Goal: Use online tool/utility: Utilize a website feature to perform a specific function

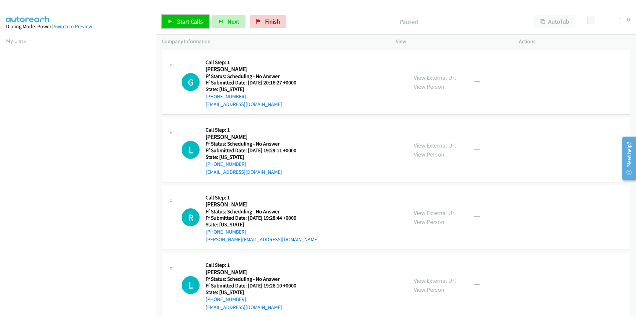
click at [183, 21] on span "Start Calls" at bounding box center [190, 22] width 26 height 8
click at [430, 77] on link "View External Url" at bounding box center [435, 78] width 42 height 8
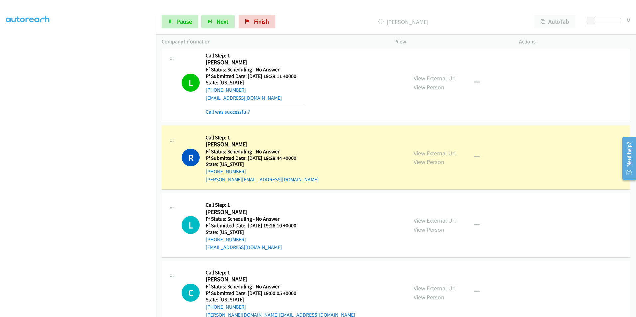
scroll to position [100, 0]
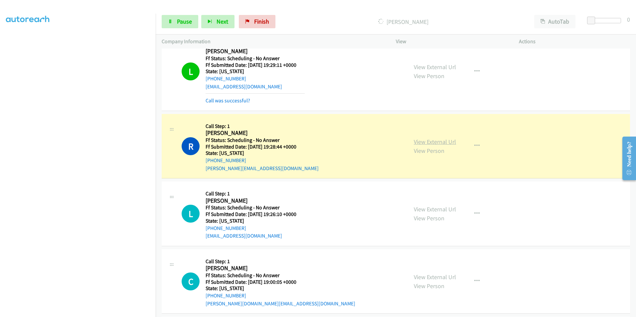
click at [426, 141] on link "View External Url" at bounding box center [435, 142] width 42 height 8
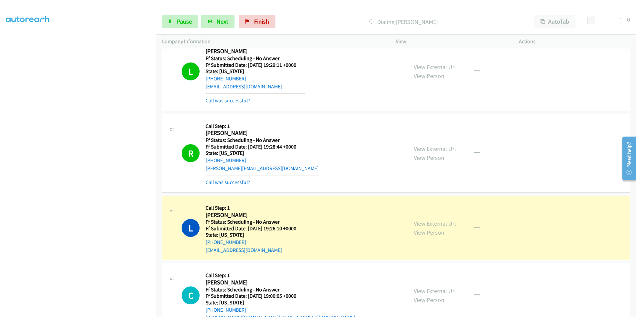
click at [443, 226] on link "View External Url" at bounding box center [435, 224] width 42 height 8
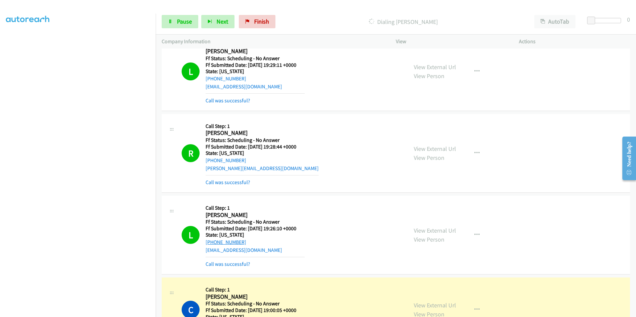
scroll to position [200, 0]
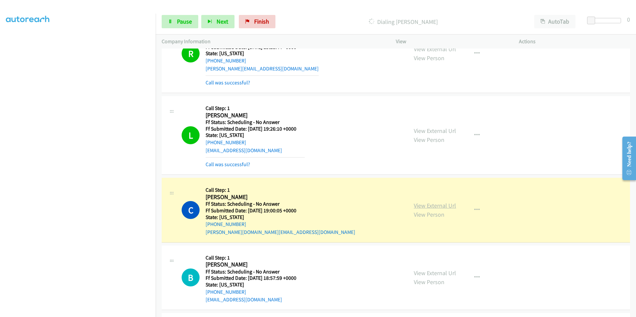
click at [437, 204] on link "View External Url" at bounding box center [435, 206] width 42 height 8
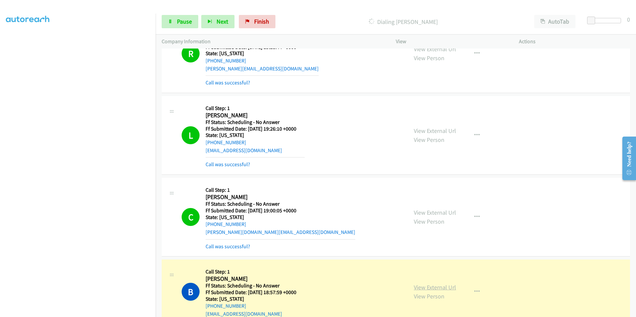
click at [448, 288] on link "View External Url" at bounding box center [435, 288] width 42 height 8
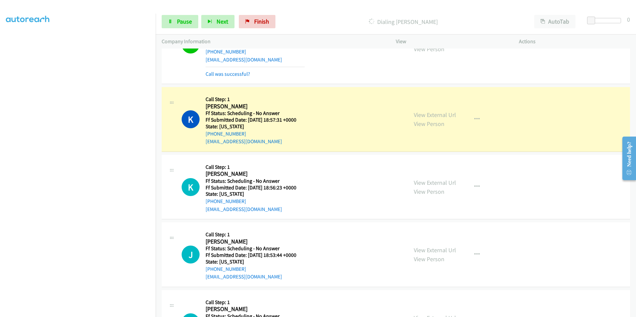
scroll to position [466, 0]
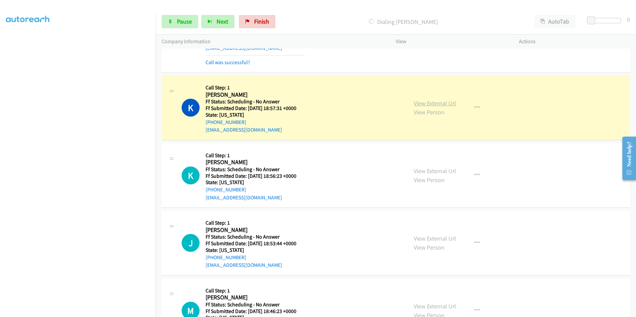
click at [417, 101] on link "View External Url" at bounding box center [435, 103] width 42 height 8
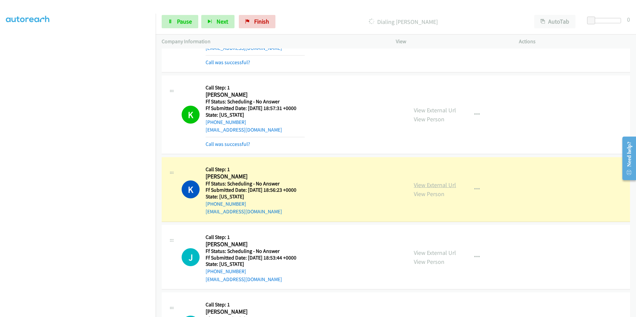
click at [441, 185] on link "View External Url" at bounding box center [435, 185] width 42 height 8
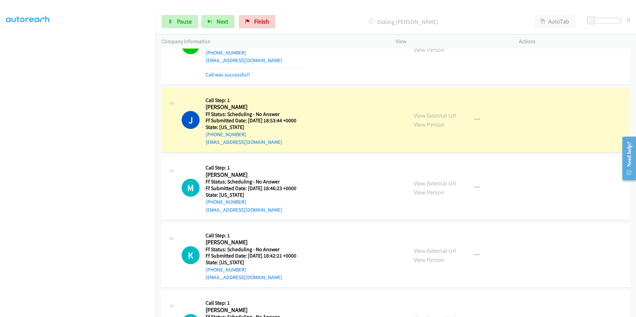
scroll to position [632, 0]
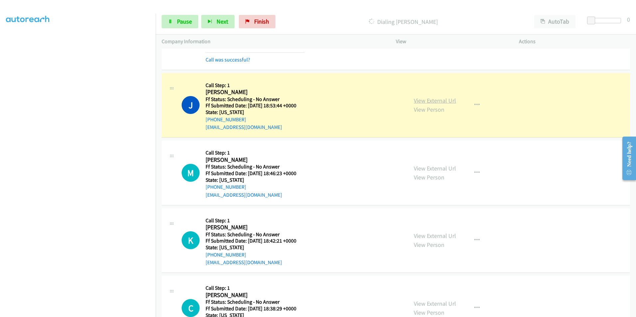
click at [452, 100] on link "View External Url" at bounding box center [435, 101] width 42 height 8
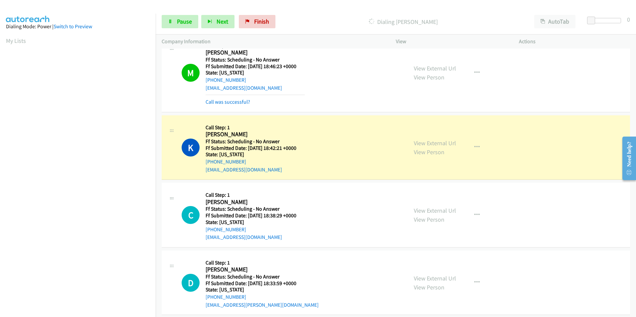
scroll to position [765, 0]
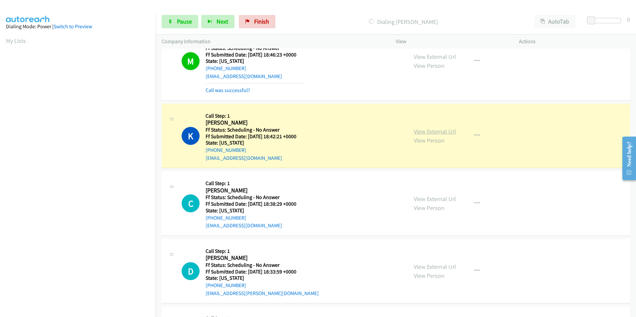
click at [449, 133] on link "View External Url" at bounding box center [435, 132] width 42 height 8
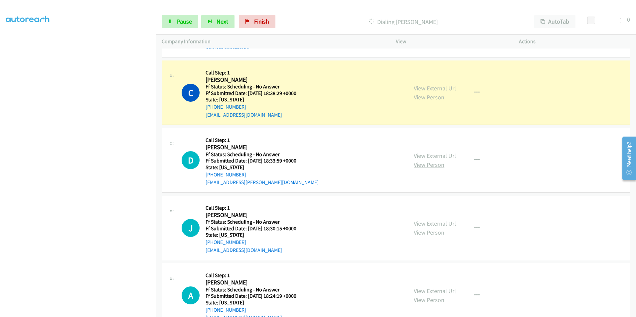
scroll to position [898, 0]
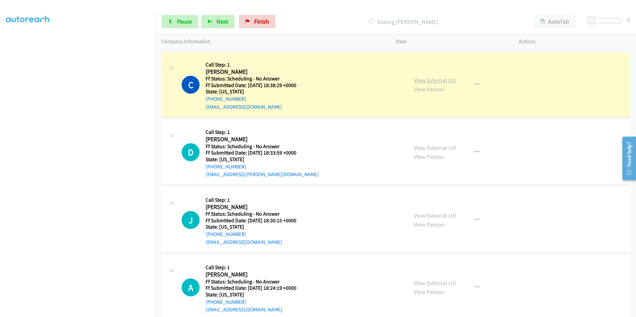
click at [442, 78] on link "View External Url" at bounding box center [435, 80] width 42 height 8
click at [436, 150] on link "View External Url" at bounding box center [435, 148] width 42 height 8
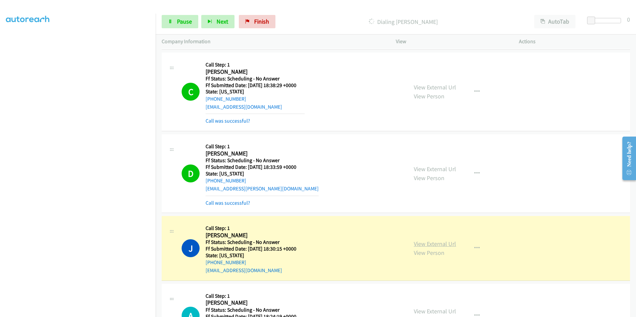
click at [447, 245] on link "View External Url" at bounding box center [435, 244] width 42 height 8
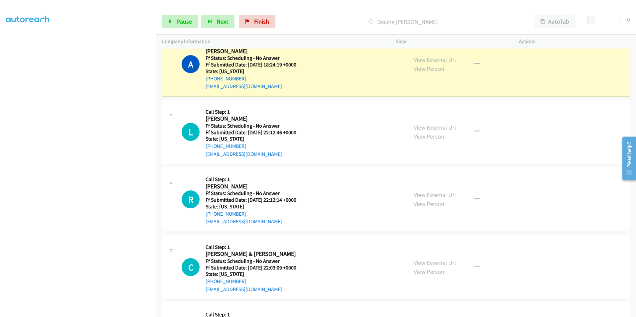
scroll to position [1131, 0]
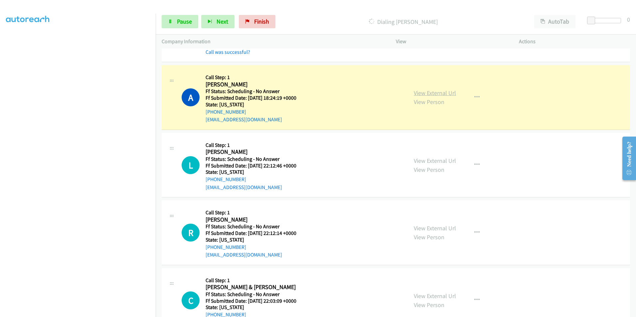
click at [420, 95] on link "View External Url" at bounding box center [435, 93] width 42 height 8
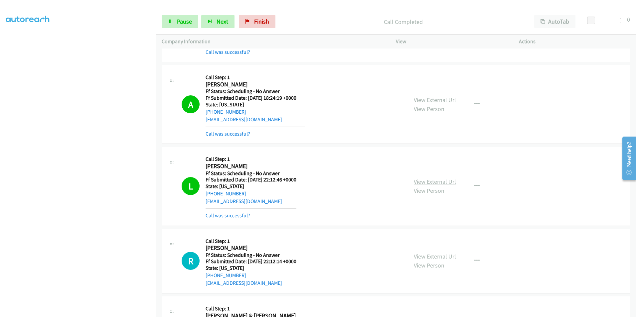
click at [442, 183] on link "View External Url" at bounding box center [435, 182] width 42 height 8
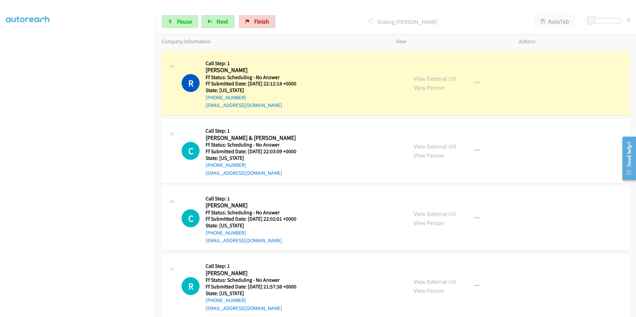
scroll to position [1297, 0]
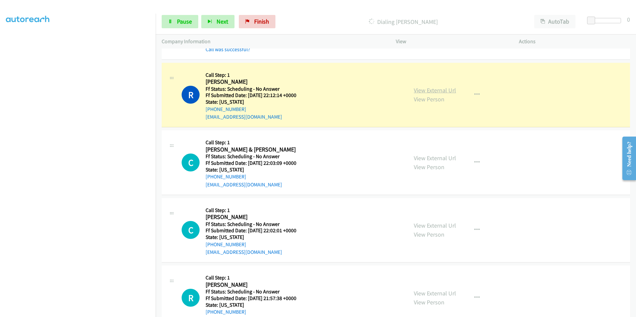
click at [427, 91] on link "View External Url" at bounding box center [435, 90] width 42 height 8
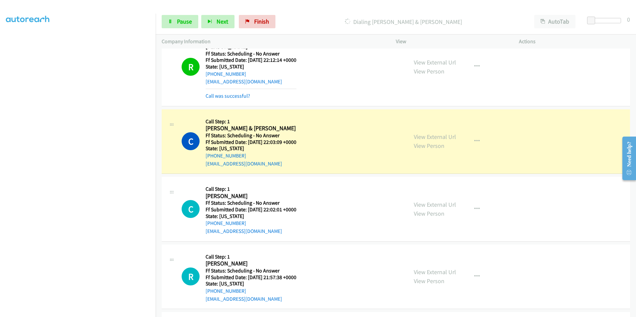
scroll to position [1397, 0]
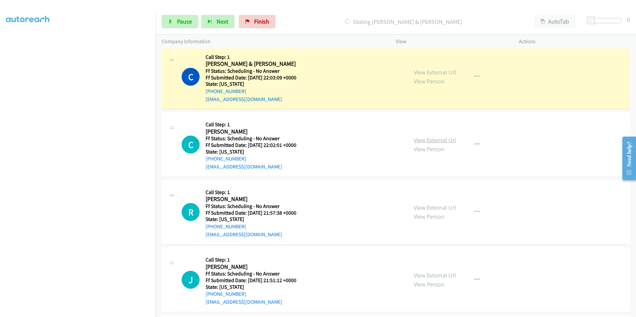
click at [429, 138] on link "View External Url" at bounding box center [435, 140] width 42 height 8
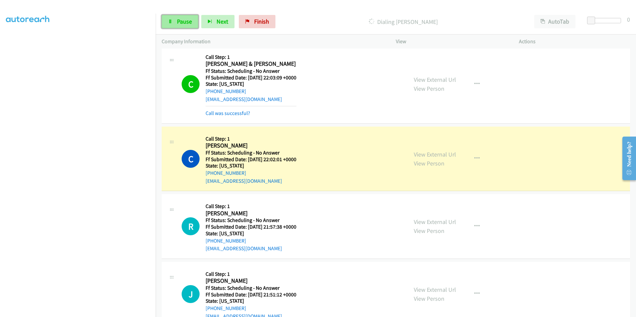
click at [184, 23] on span "Pause" at bounding box center [184, 22] width 15 height 8
click at [440, 79] on link "View External Url" at bounding box center [435, 80] width 42 height 8
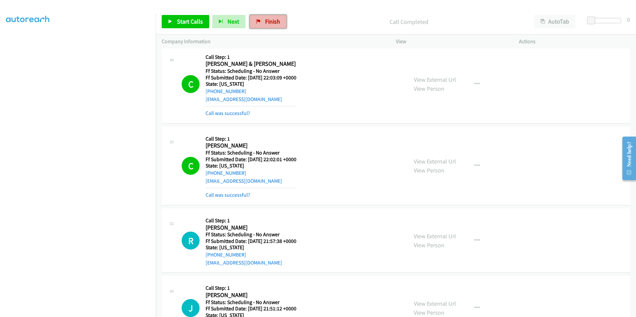
click at [279, 20] on link "Finish" at bounding box center [268, 21] width 37 height 13
click at [265, 25] on span "Finish" at bounding box center [272, 22] width 15 height 8
